Goal: Information Seeking & Learning: Learn about a topic

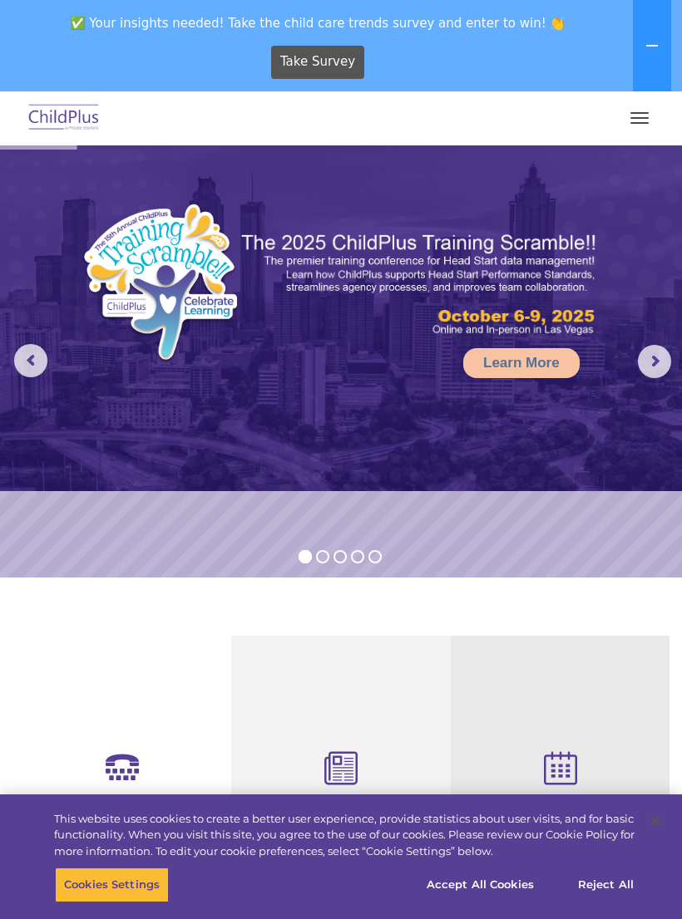
select select "MEDIUM"
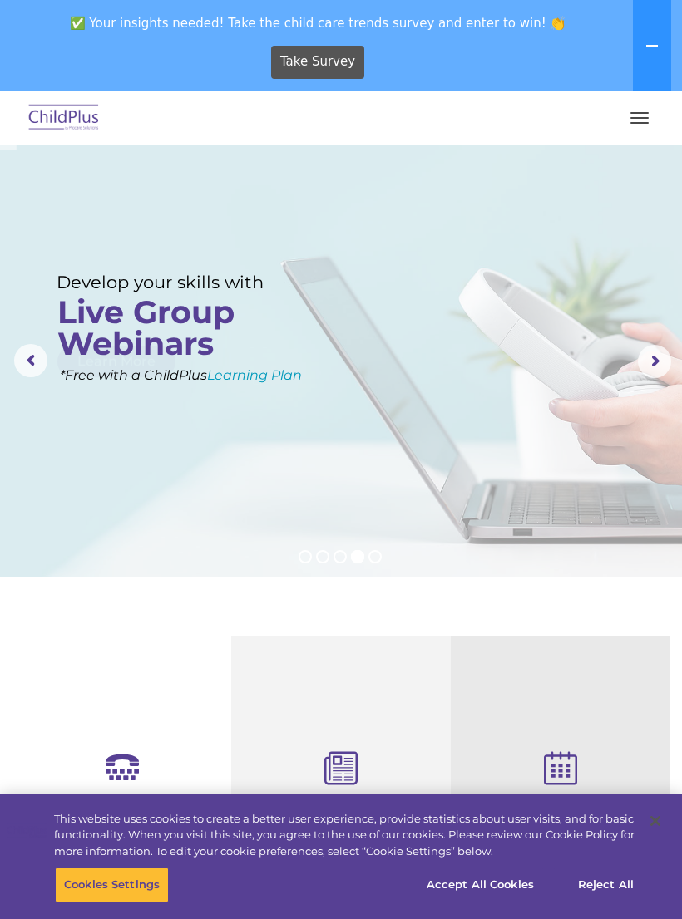
click at [642, 120] on button "button" at bounding box center [639, 118] width 35 height 27
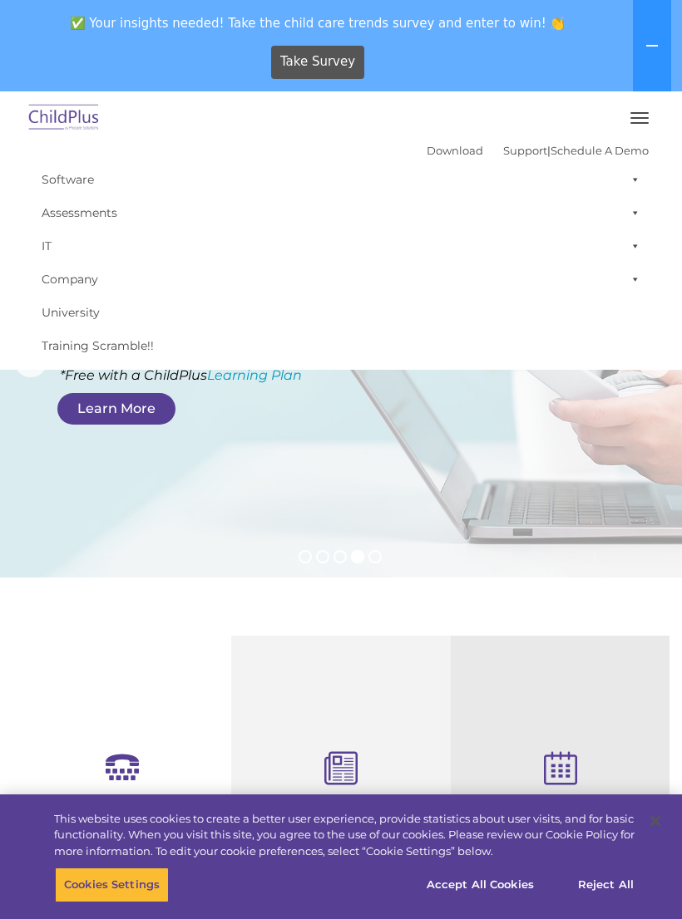
click at [58, 181] on link "Software" at bounding box center [340, 179] width 615 height 33
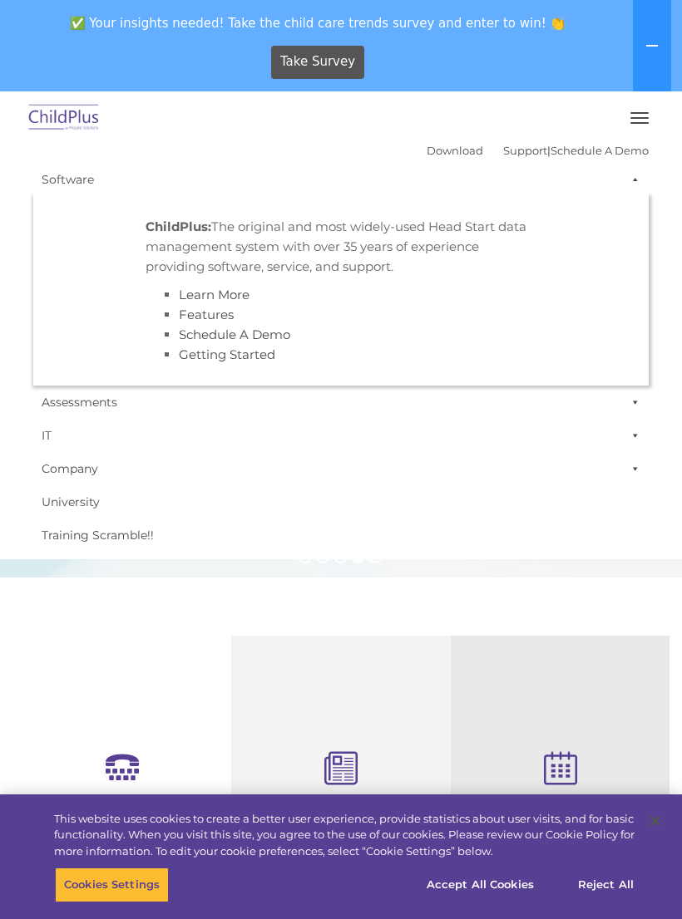
click at [41, 435] on link "IT" at bounding box center [340, 435] width 615 height 33
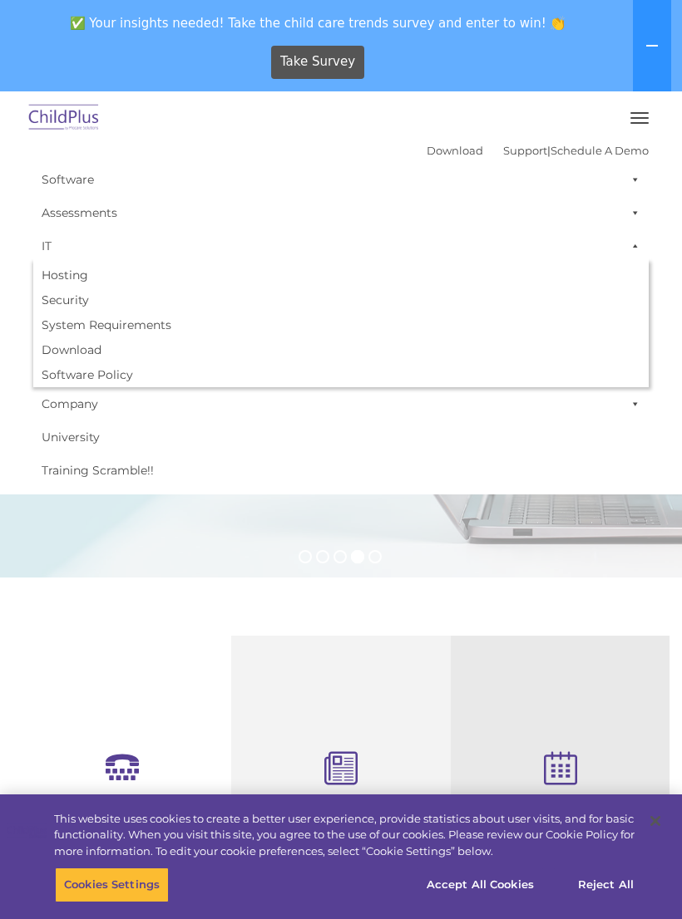
click at [52, 261] on link "IT" at bounding box center [340, 245] width 615 height 33
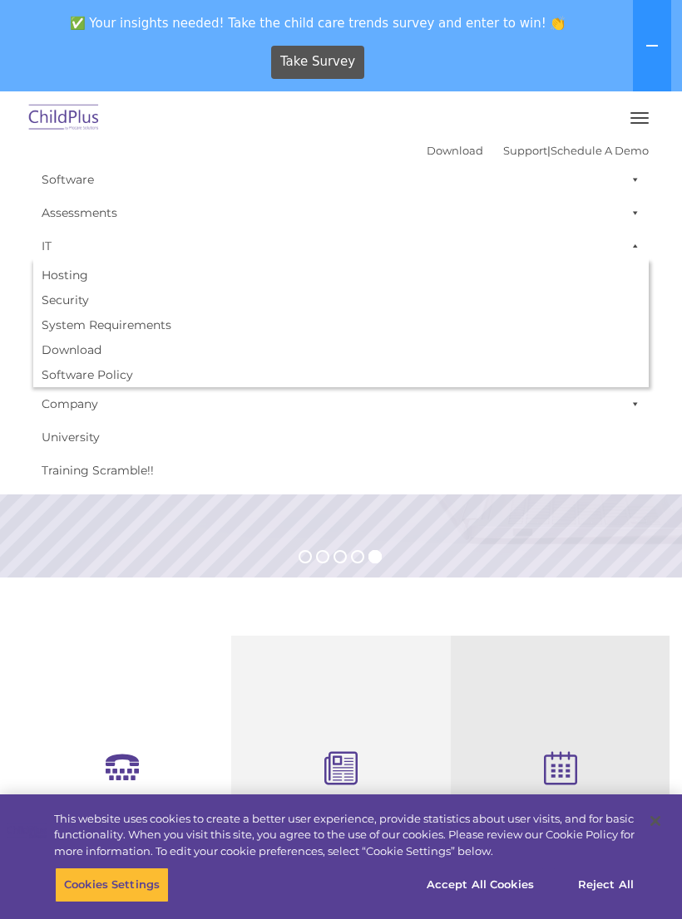
click at [47, 249] on link "IT" at bounding box center [340, 245] width 615 height 33
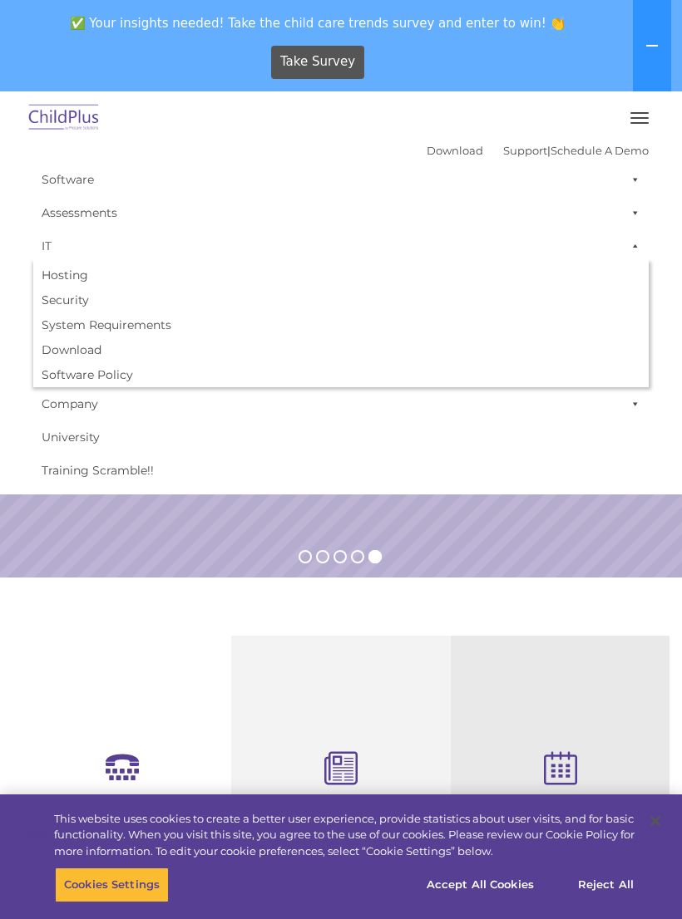
click at [49, 542] on rs-slide "Simplify the day-to-day challenges of Head Start operations with outstanding so…" at bounding box center [341, 361] width 682 height 432
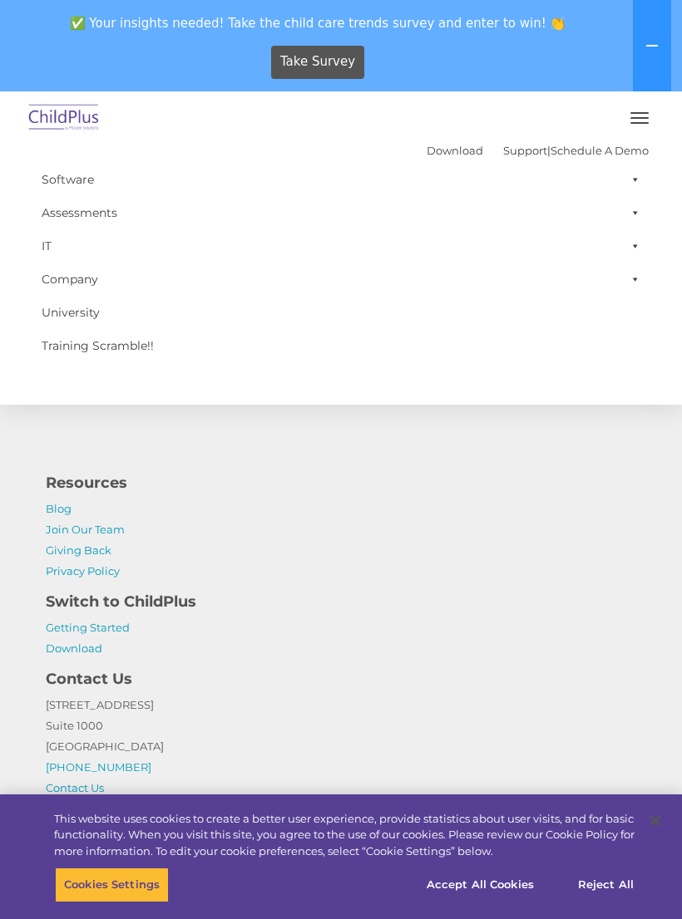
scroll to position [1859, 0]
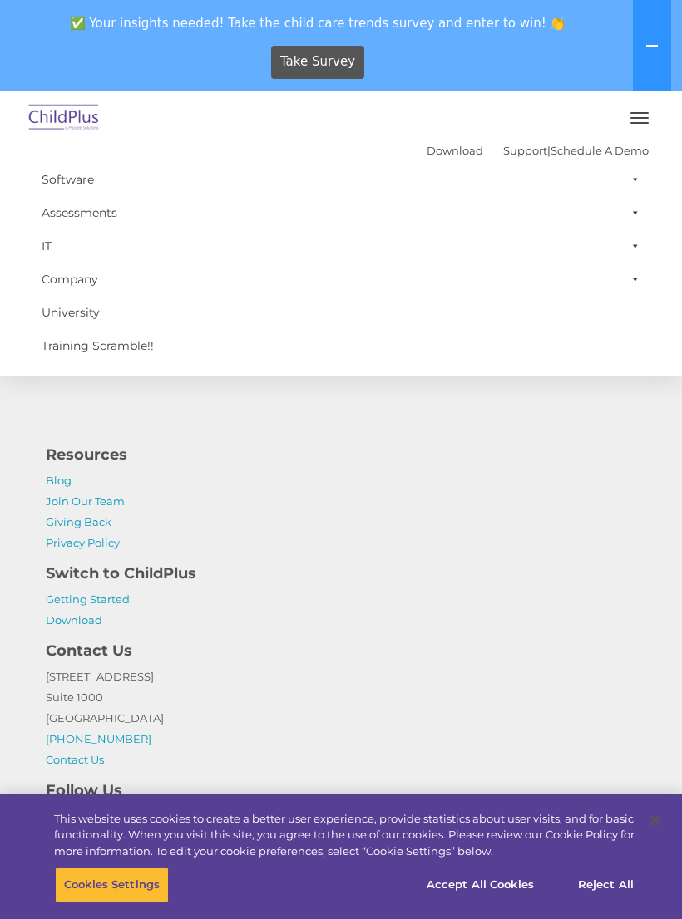
click at [66, 185] on link "Software" at bounding box center [340, 179] width 615 height 33
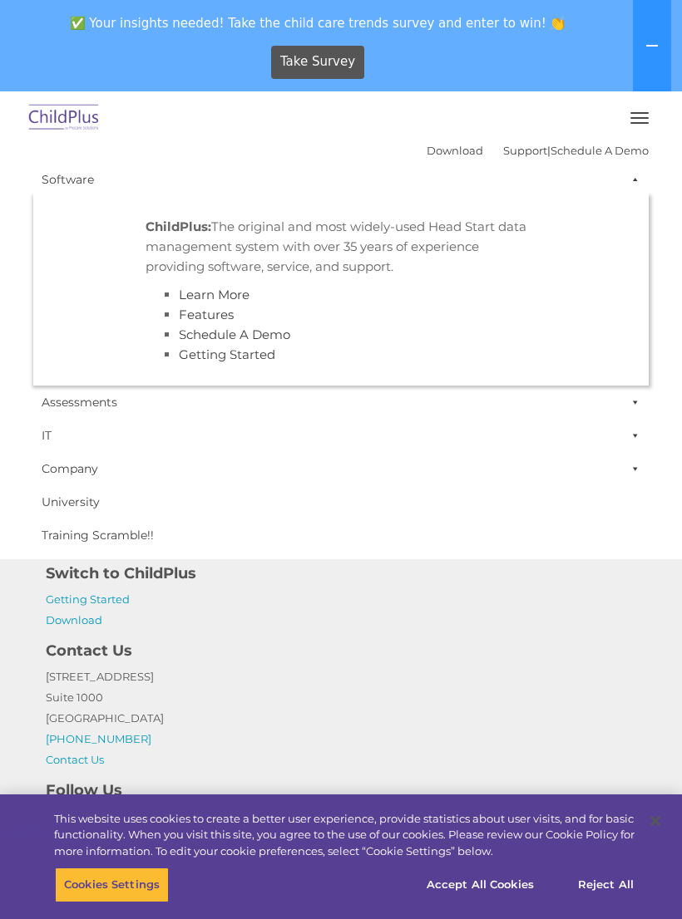
click at [51, 160] on div "Download Support | Schedule A Demo  MENU MENU Software ChildPlus: The original…" at bounding box center [341, 345] width 640 height 414
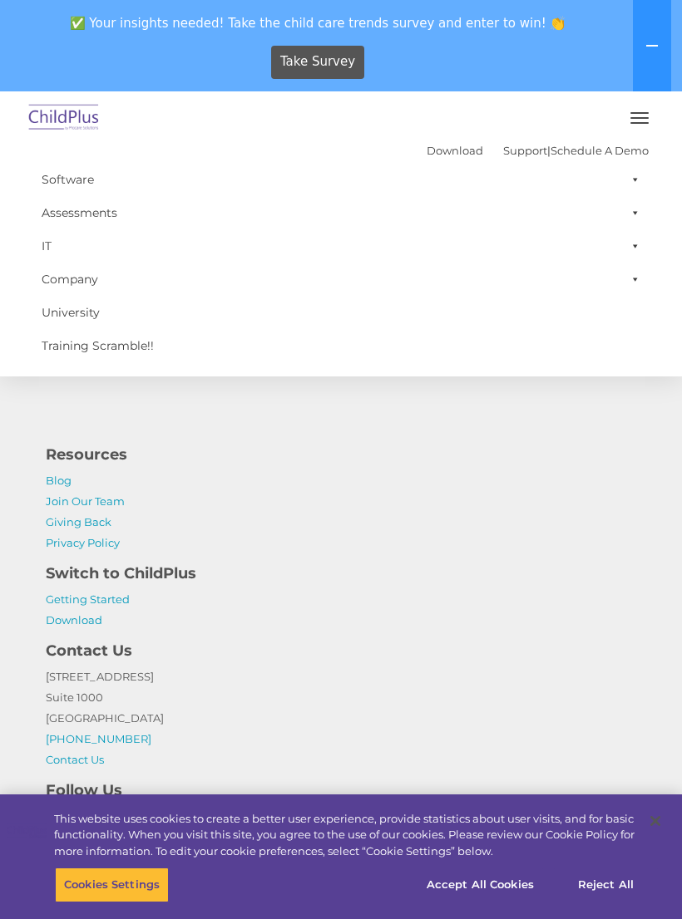
click at [61, 207] on link "Assessments" at bounding box center [340, 212] width 615 height 33
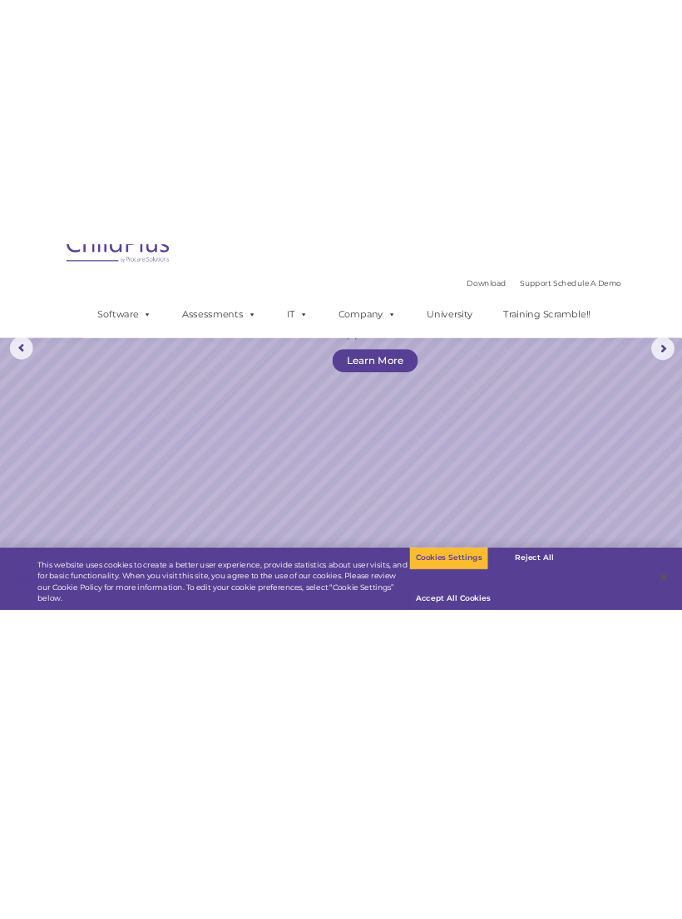
scroll to position [0, 0]
